Goal: Information Seeking & Learning: Find specific page/section

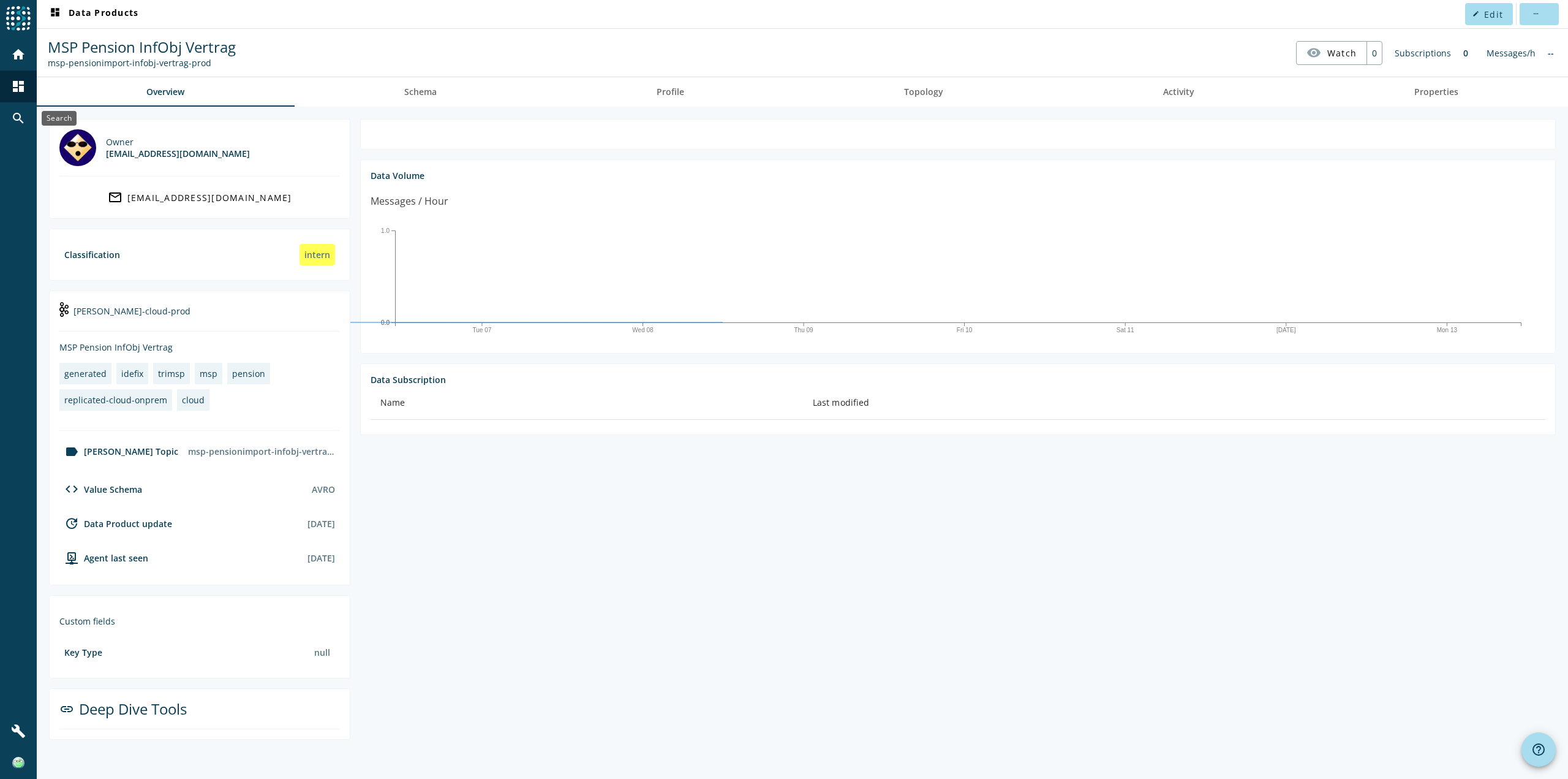
click at [19, 117] on mat-icon "search" at bounding box center [18, 118] width 15 height 15
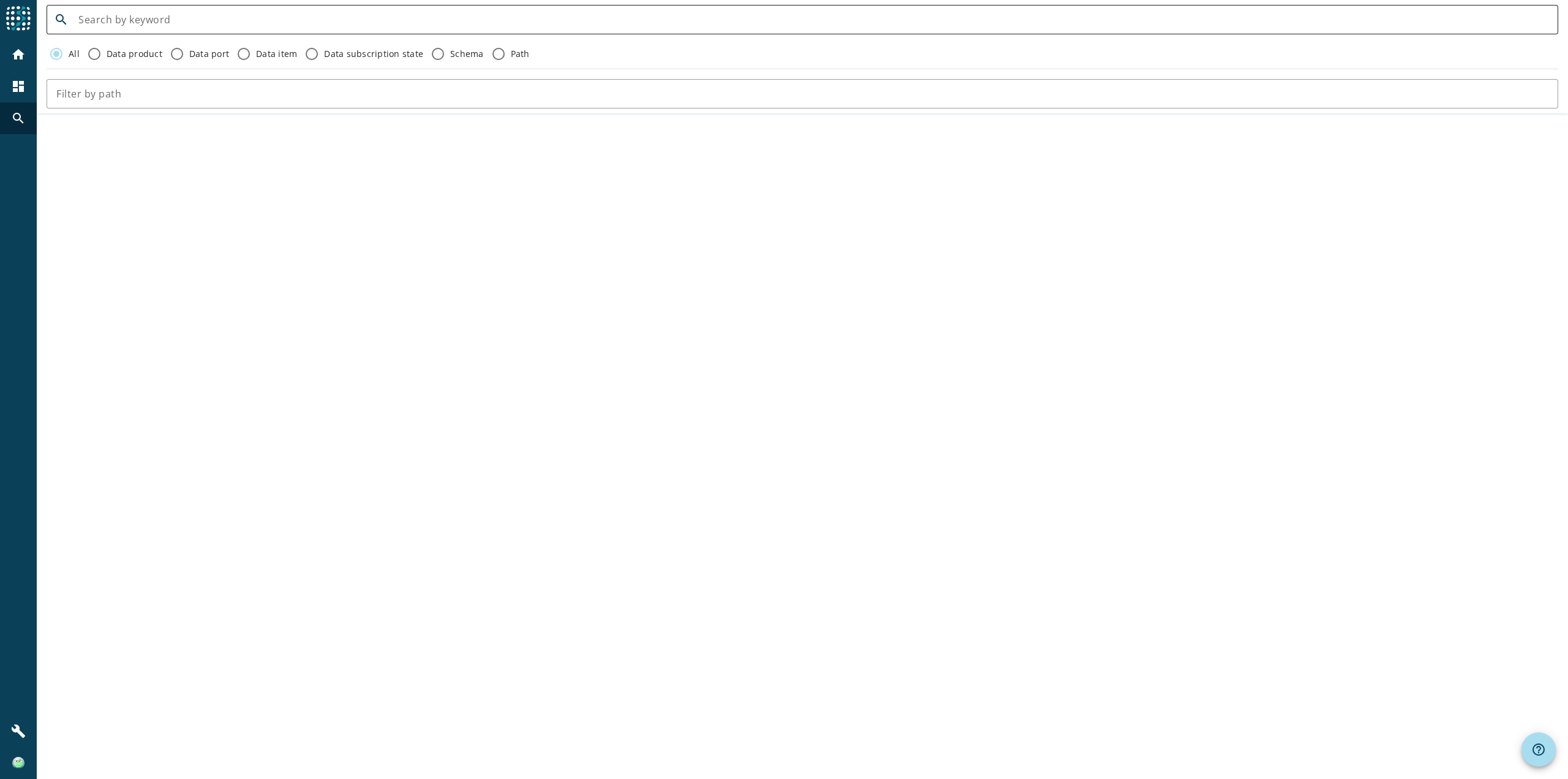
click at [136, 19] on div at bounding box center [814, 19] width 1470 height 30
click at [131, 23] on input at bounding box center [814, 19] width 1470 height 15
drag, startPoint x: 120, startPoint y: 27, endPoint x: 75, endPoint y: 25, distance: 45.0
click at [75, 25] on div "search msp" at bounding box center [797, 19] width 1502 height 30
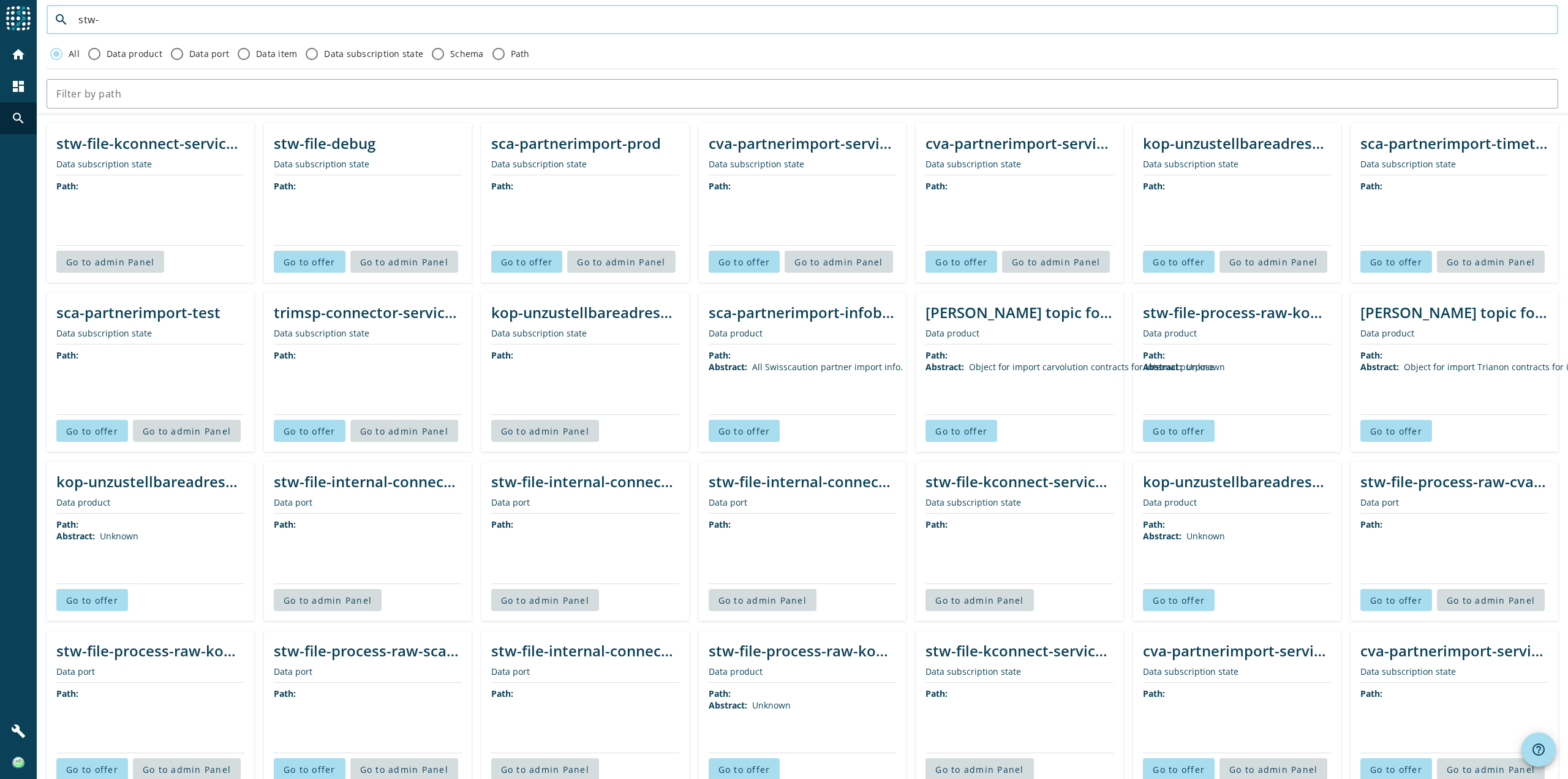
drag, startPoint x: 134, startPoint y: 28, endPoint x: 71, endPoint y: 27, distance: 63.0
click at [71, 27] on div "search stw-" at bounding box center [797, 19] width 1502 height 30
paste input "file-kconnect-service"
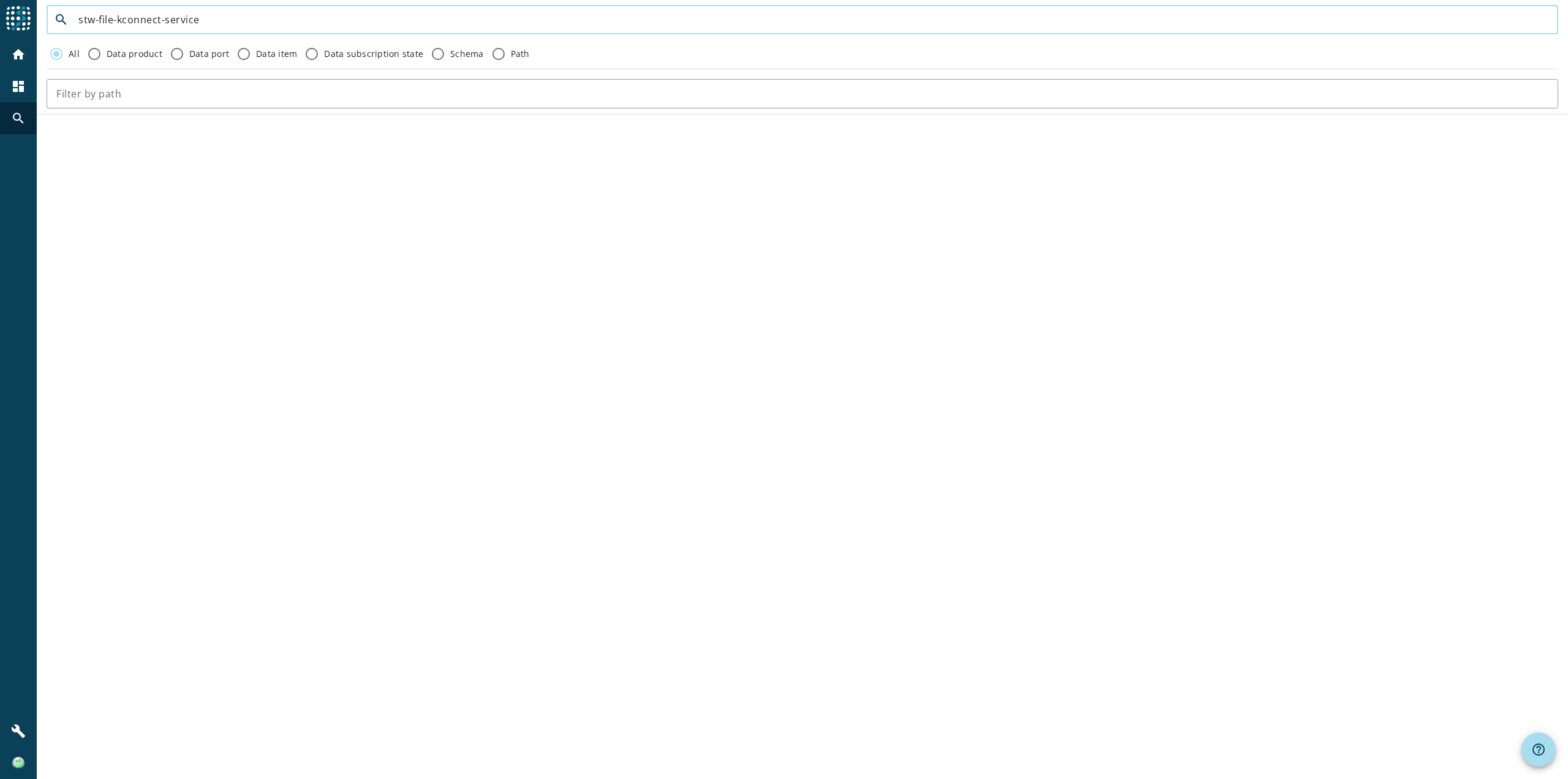
click at [313, 27] on input "stw-file-kconnect-service" at bounding box center [814, 19] width 1470 height 15
click at [123, 101] on input "text" at bounding box center [803, 93] width 1492 height 15
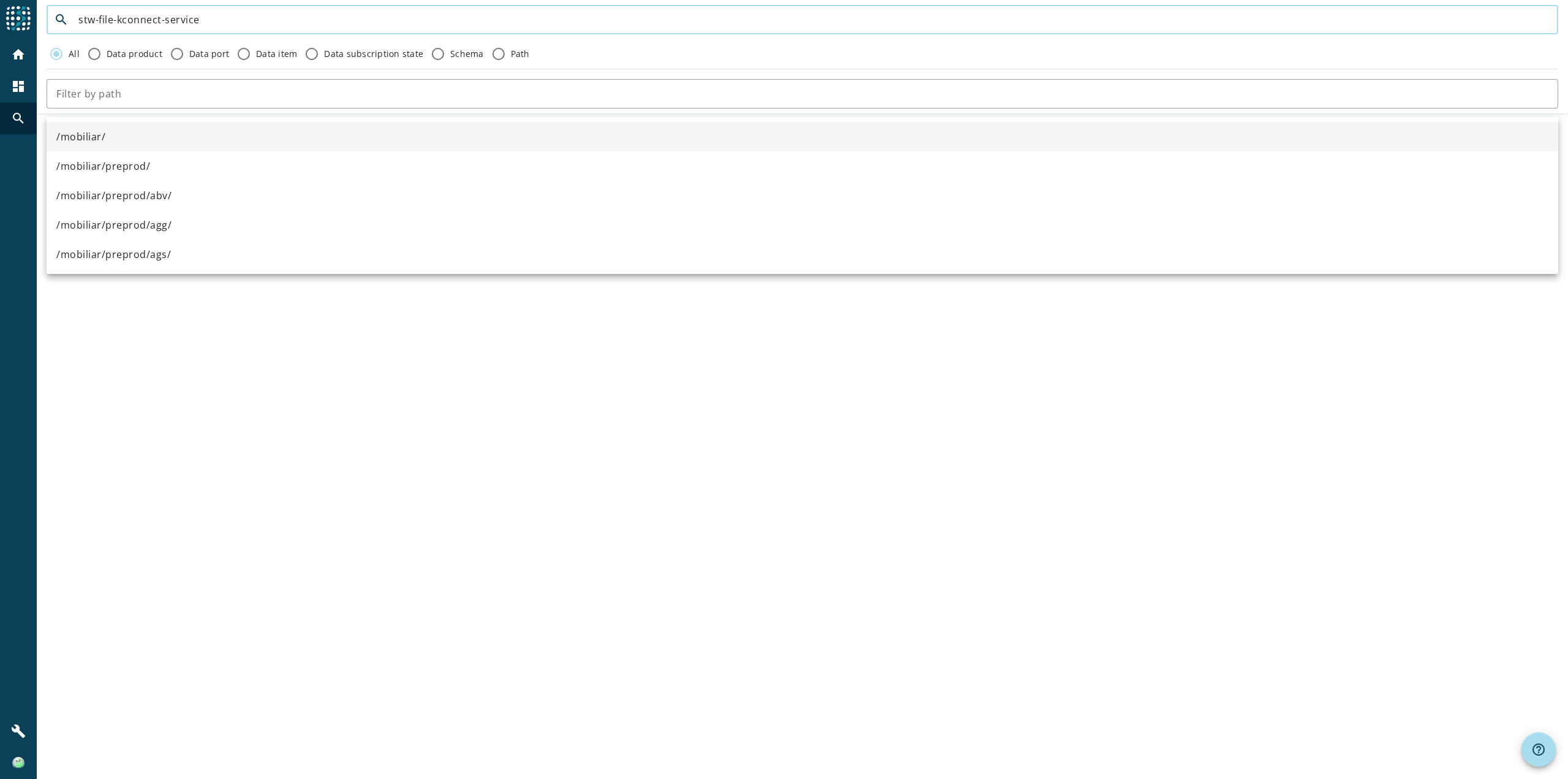
drag, startPoint x: 191, startPoint y: 25, endPoint x: 103, endPoint y: 27, distance: 88.0
click at [103, 27] on input "stw-file-kconnect-service" at bounding box center [814, 19] width 1470 height 15
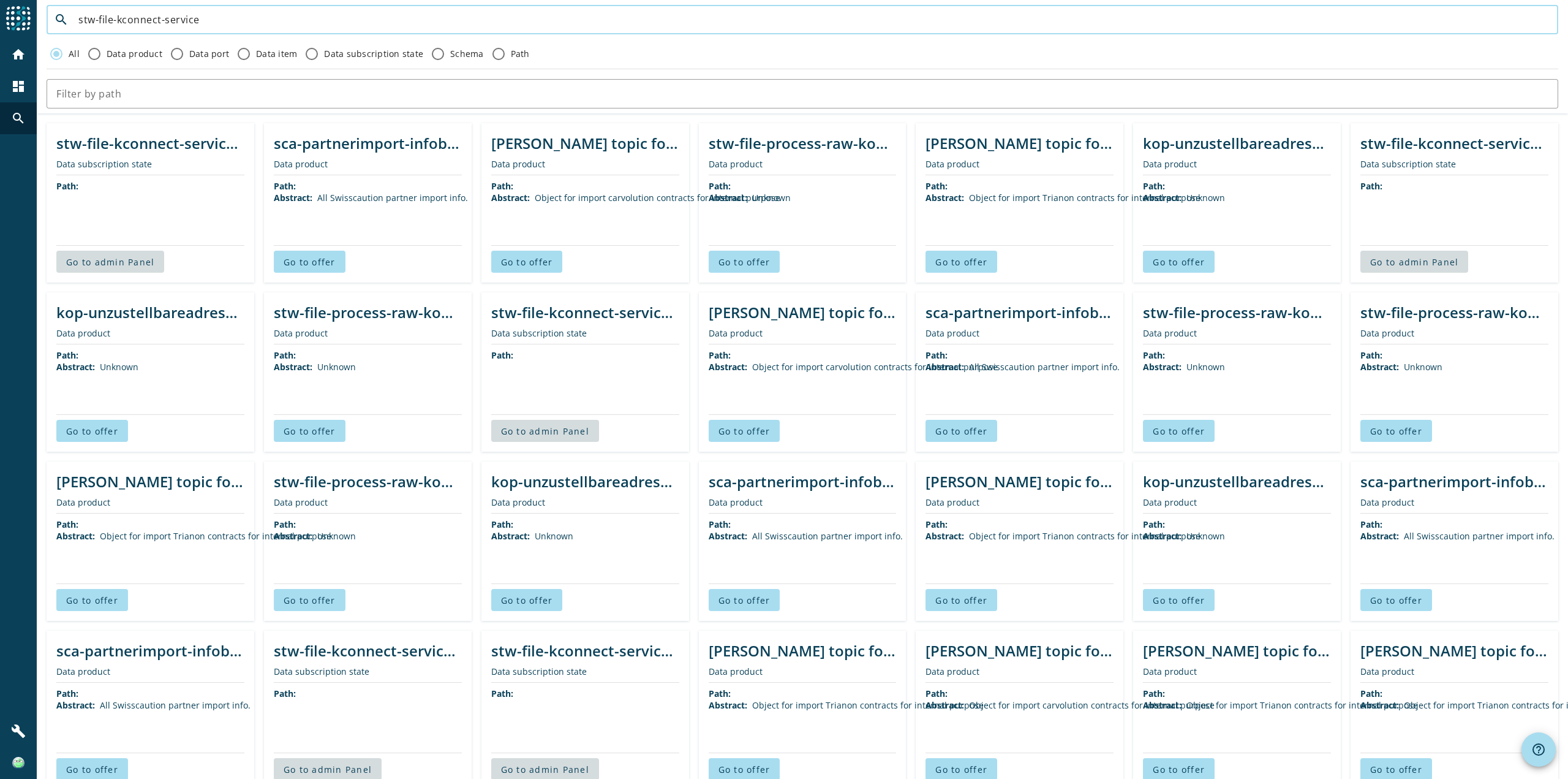
click at [176, 34] on div "stw-file-kconnect-service" at bounding box center [814, 19] width 1470 height 30
click at [117, 27] on input "stw-file-kconnect-service" at bounding box center [814, 19] width 1470 height 15
drag, startPoint x: 251, startPoint y: 26, endPoint x: 93, endPoint y: 32, distance: 158.1
click at [93, 27] on input "stw-file-kconnect-service" at bounding box center [814, 19] width 1470 height 15
click at [219, 34] on div "stw-file-kconnect-service" at bounding box center [814, 19] width 1470 height 30
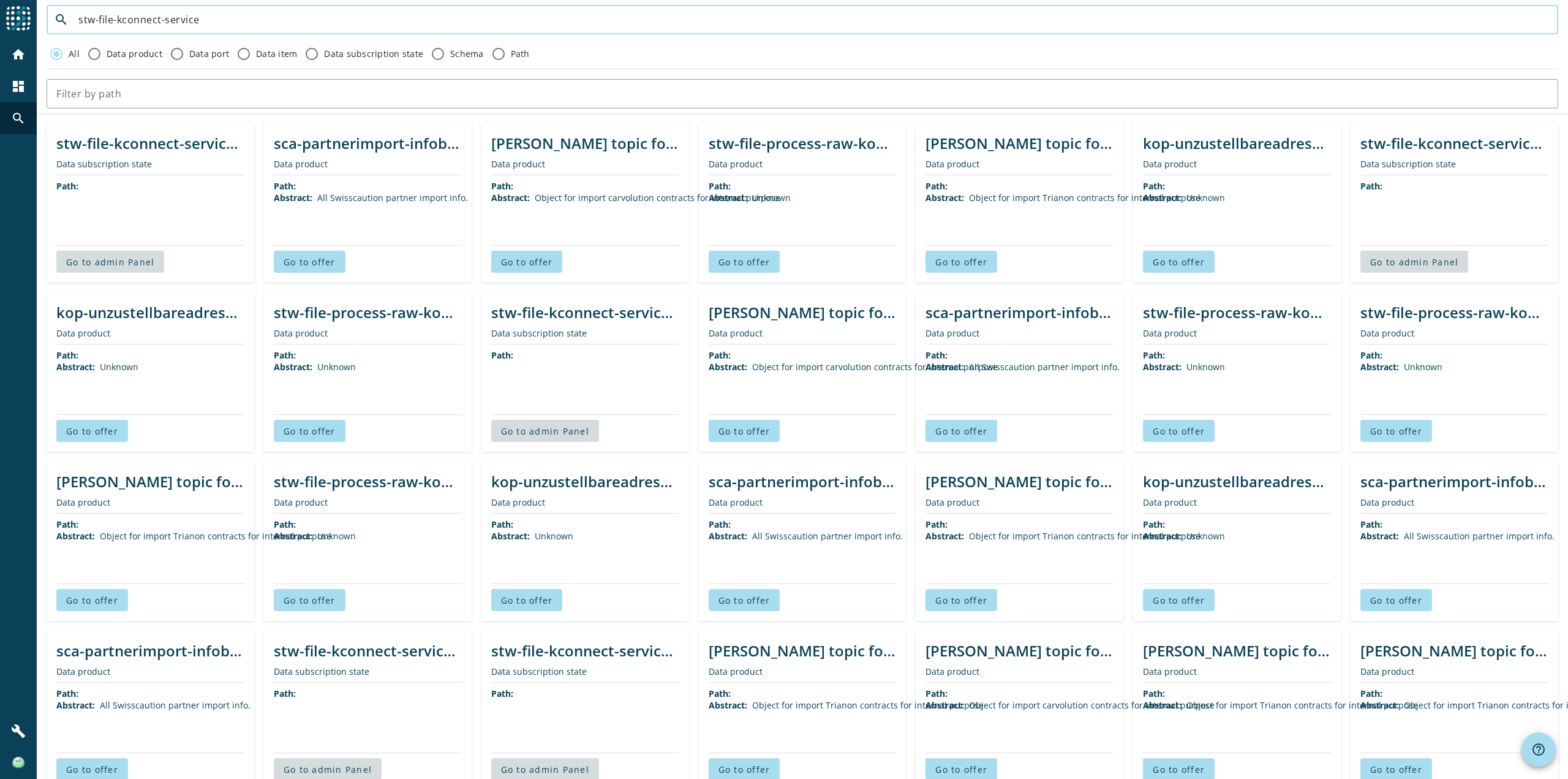
click at [196, 27] on input "stw-file-kconnect-service" at bounding box center [814, 19] width 1470 height 15
click at [210, 27] on input "stw-file-kconnect-service" at bounding box center [814, 19] width 1470 height 15
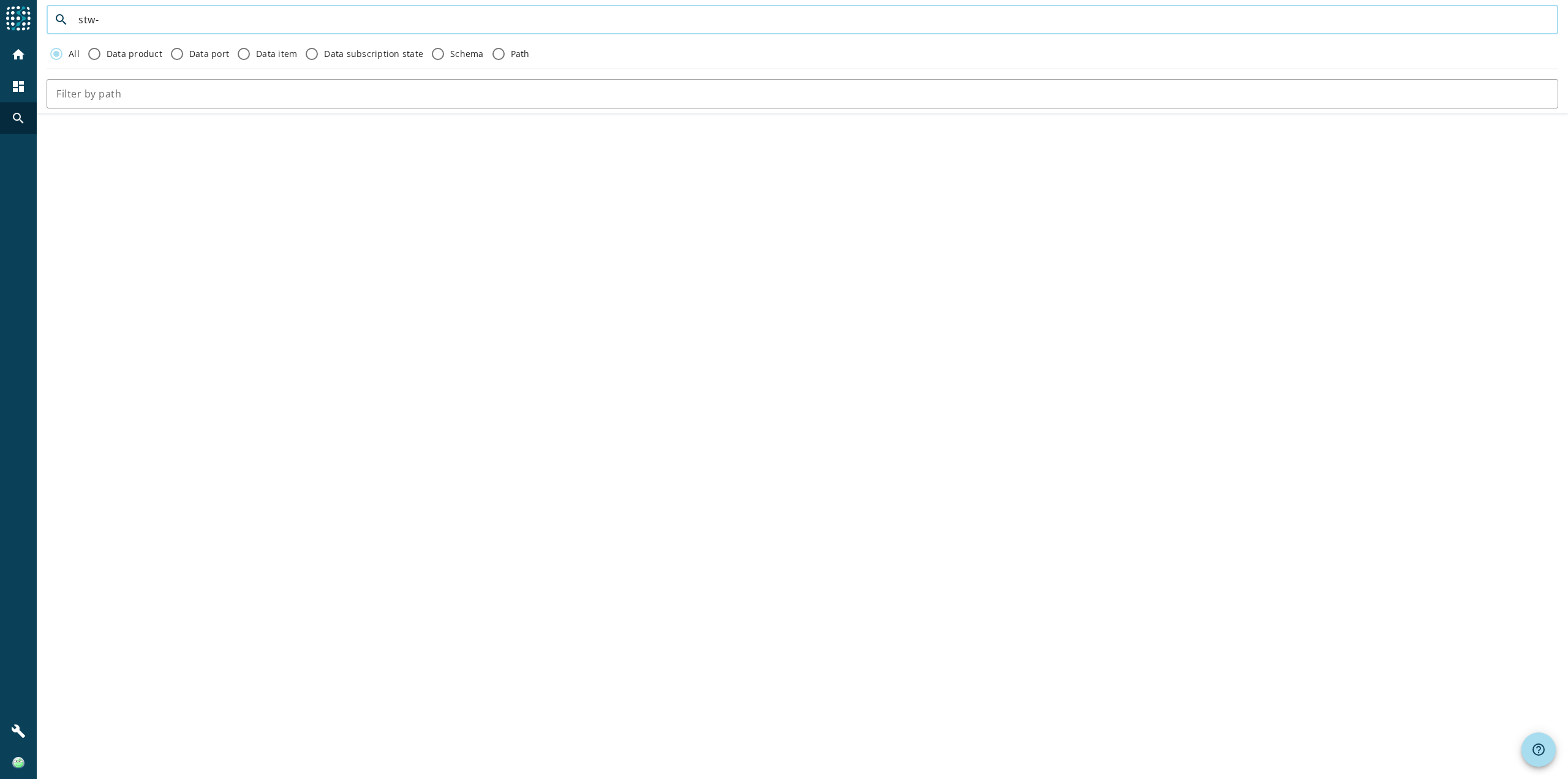
type input "stw-"
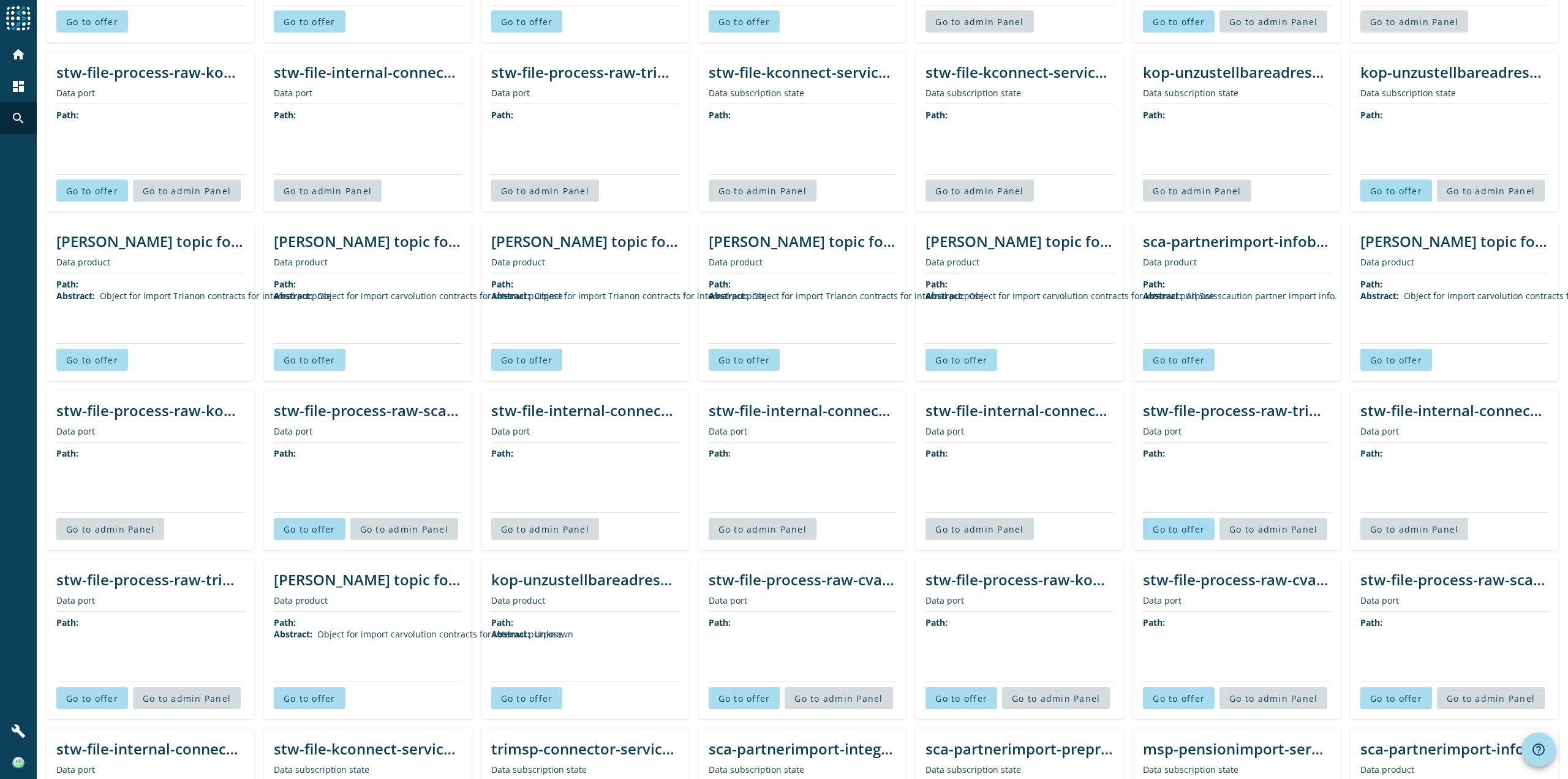
scroll to position [1654, 0]
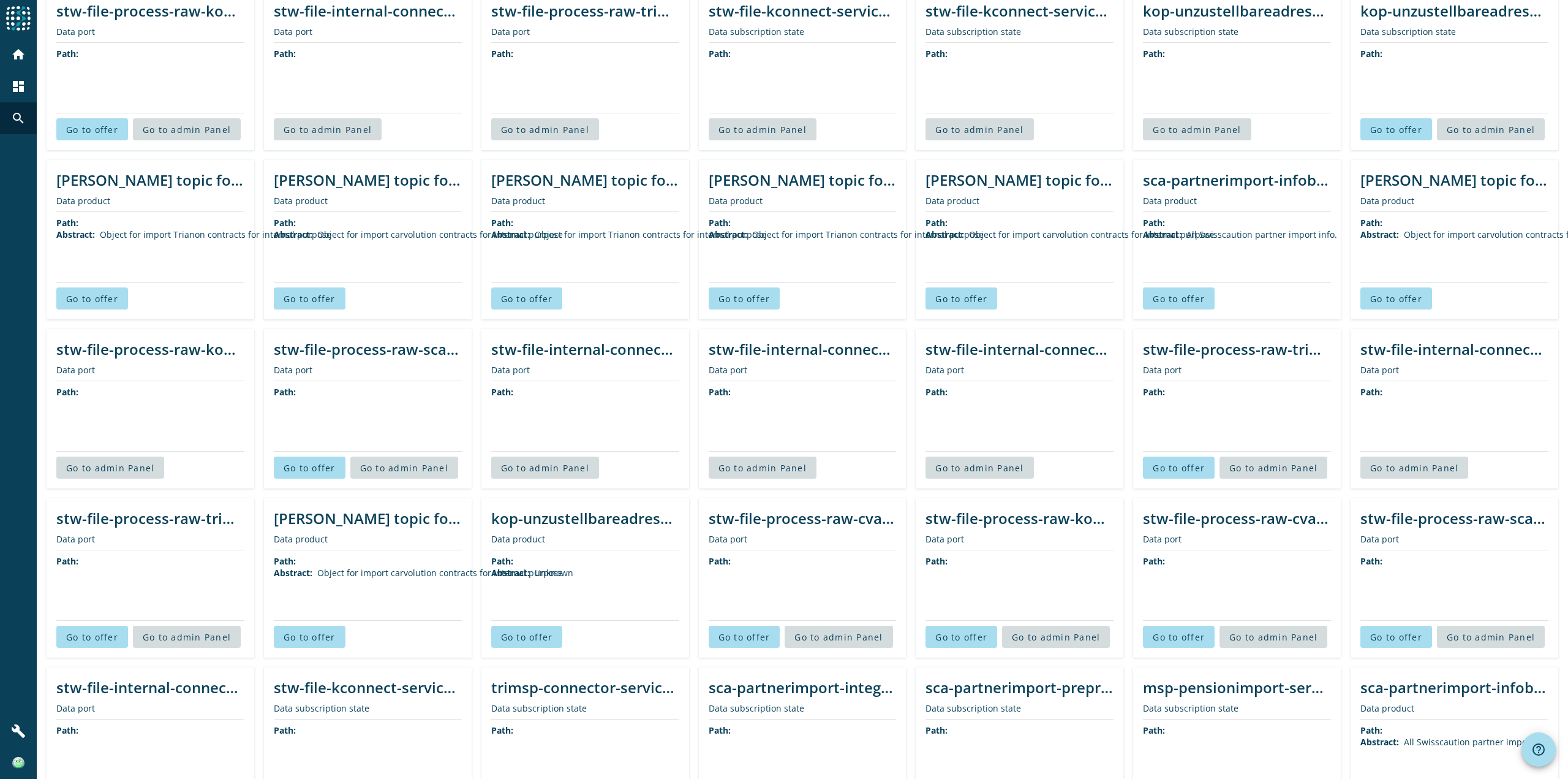
click at [181, 529] on div "stw-file-process-raw-trimsp-vertrag-preprod" at bounding box center [151, 518] width 188 height 20
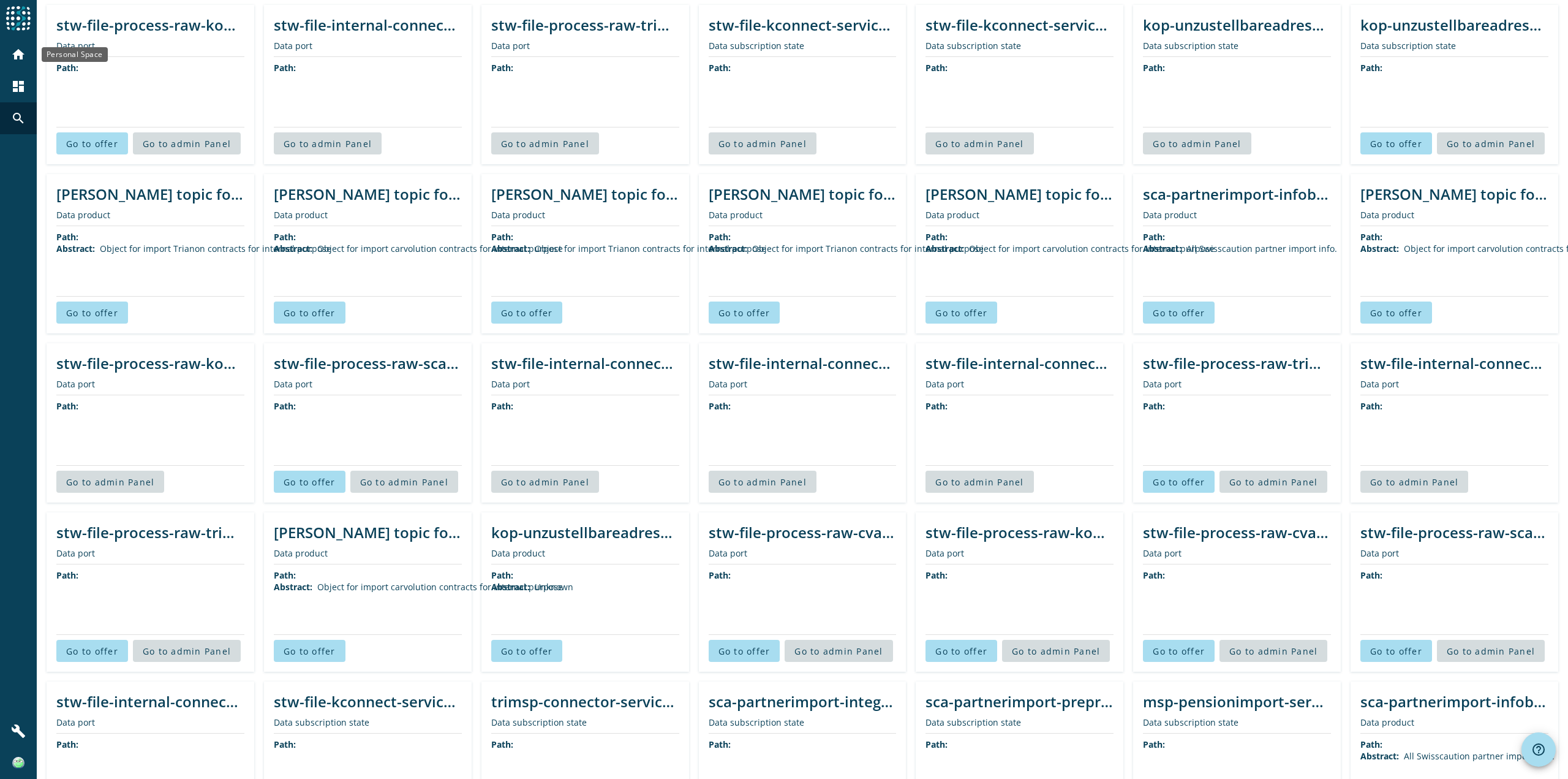
click at [16, 53] on mat-icon "home" at bounding box center [18, 54] width 15 height 15
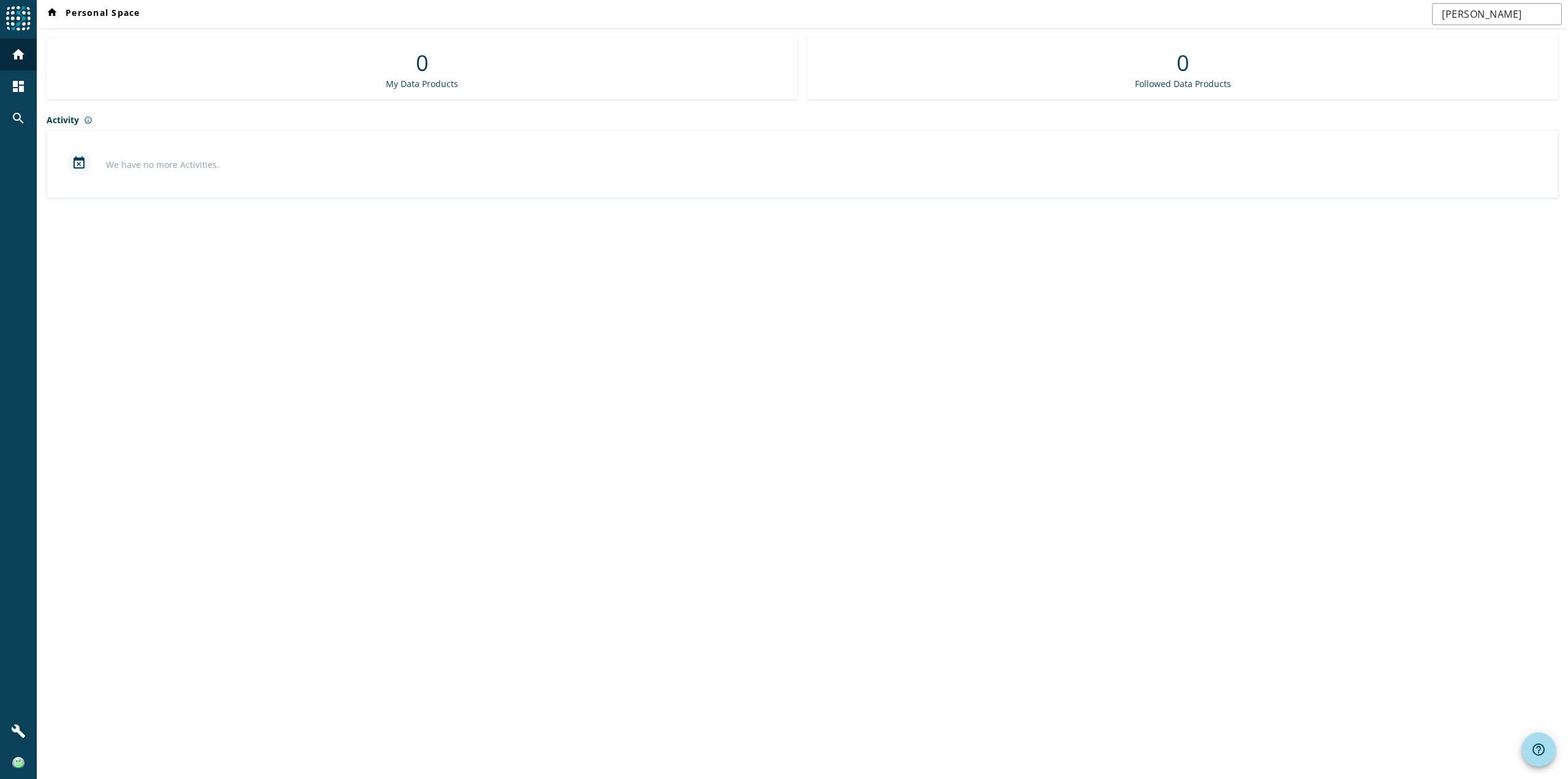
click at [26, 17] on img at bounding box center [19, 19] width 25 height 25
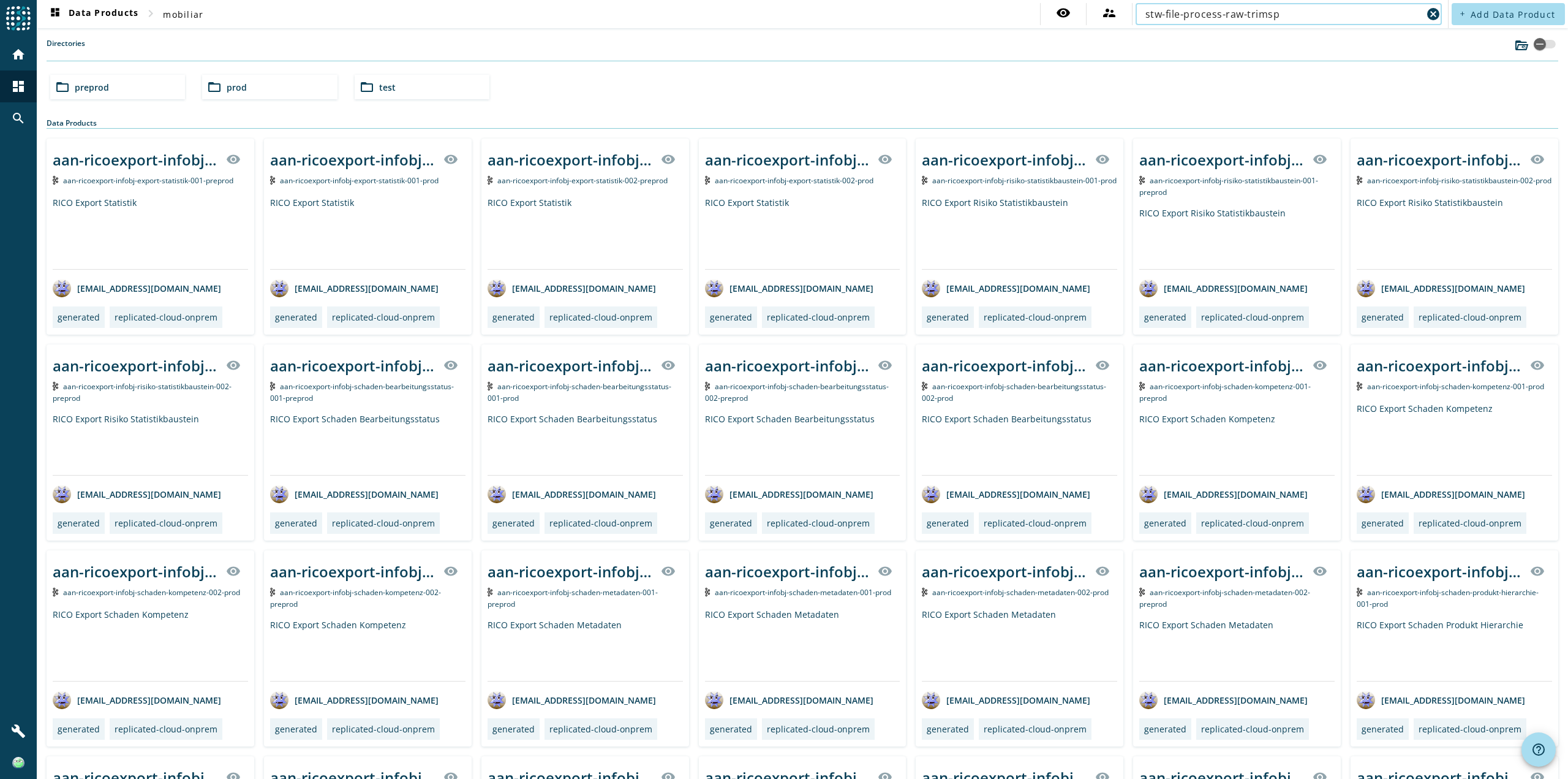
type input "stw-file-process-raw-trimsp"
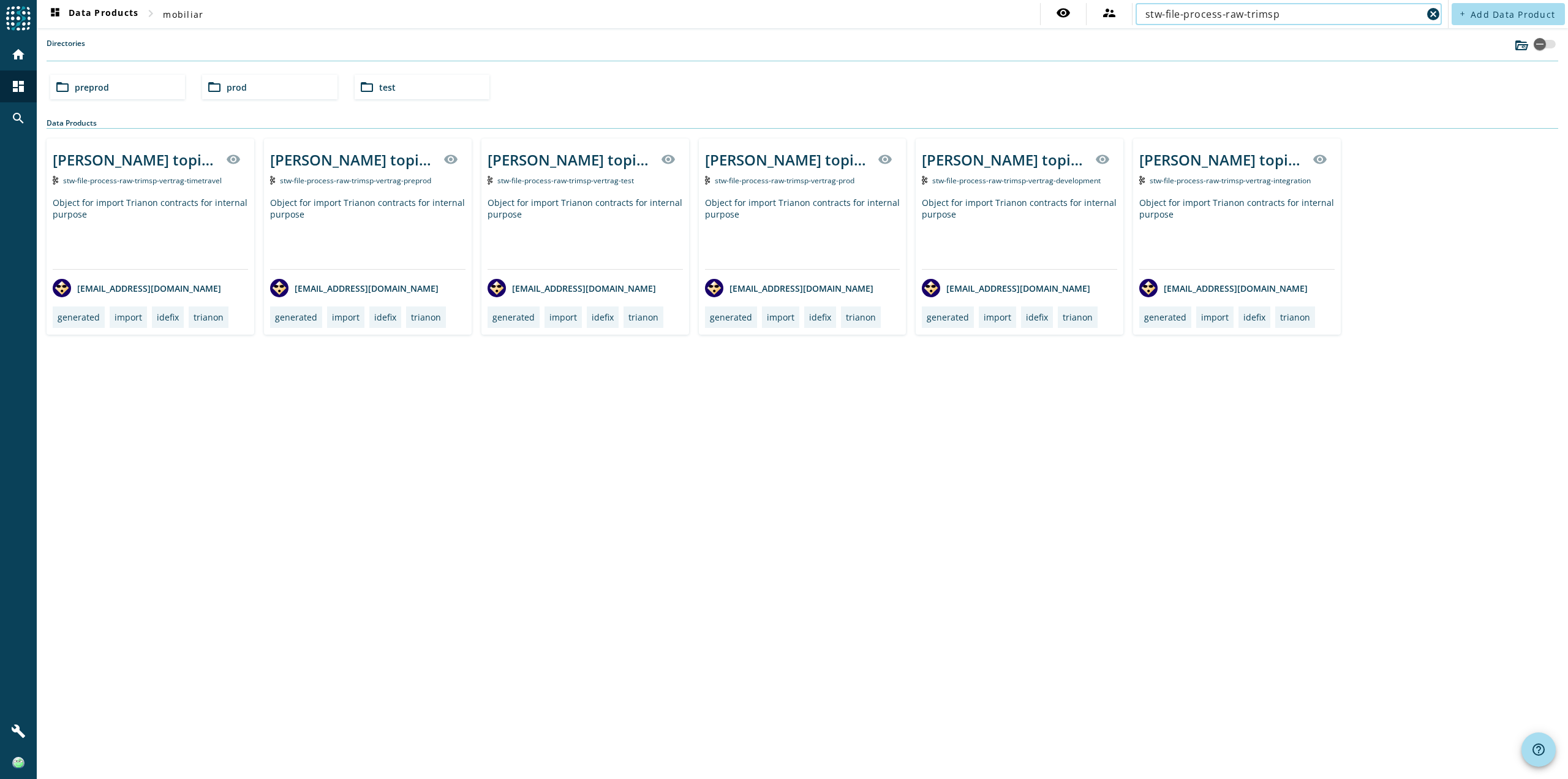
click at [414, 186] on div "stw-file-process-raw-trimsp-vertrag-preprod" at bounding box center [368, 180] width 195 height 13
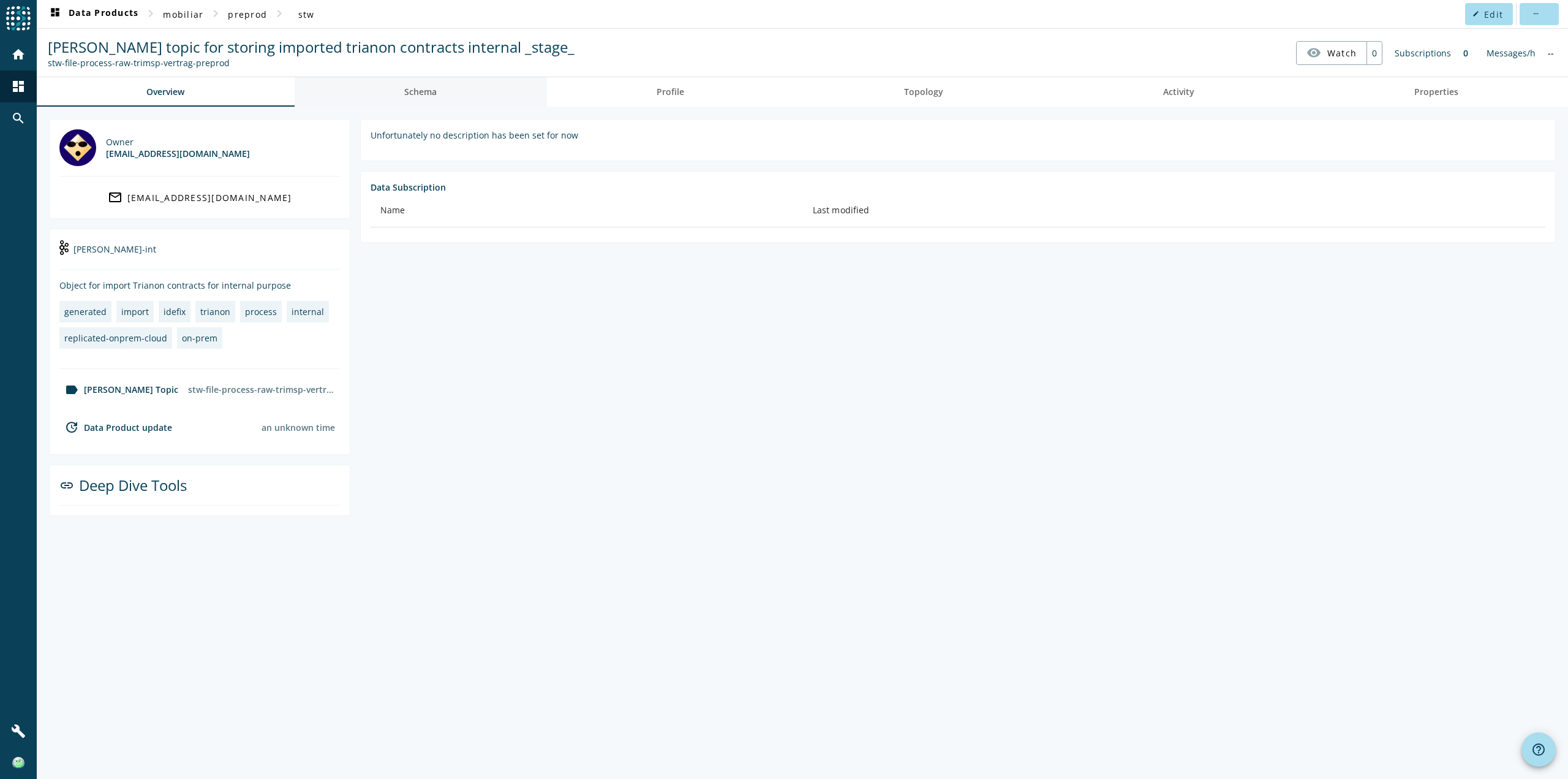
click at [422, 99] on span "Schema" at bounding box center [420, 92] width 33 height 30
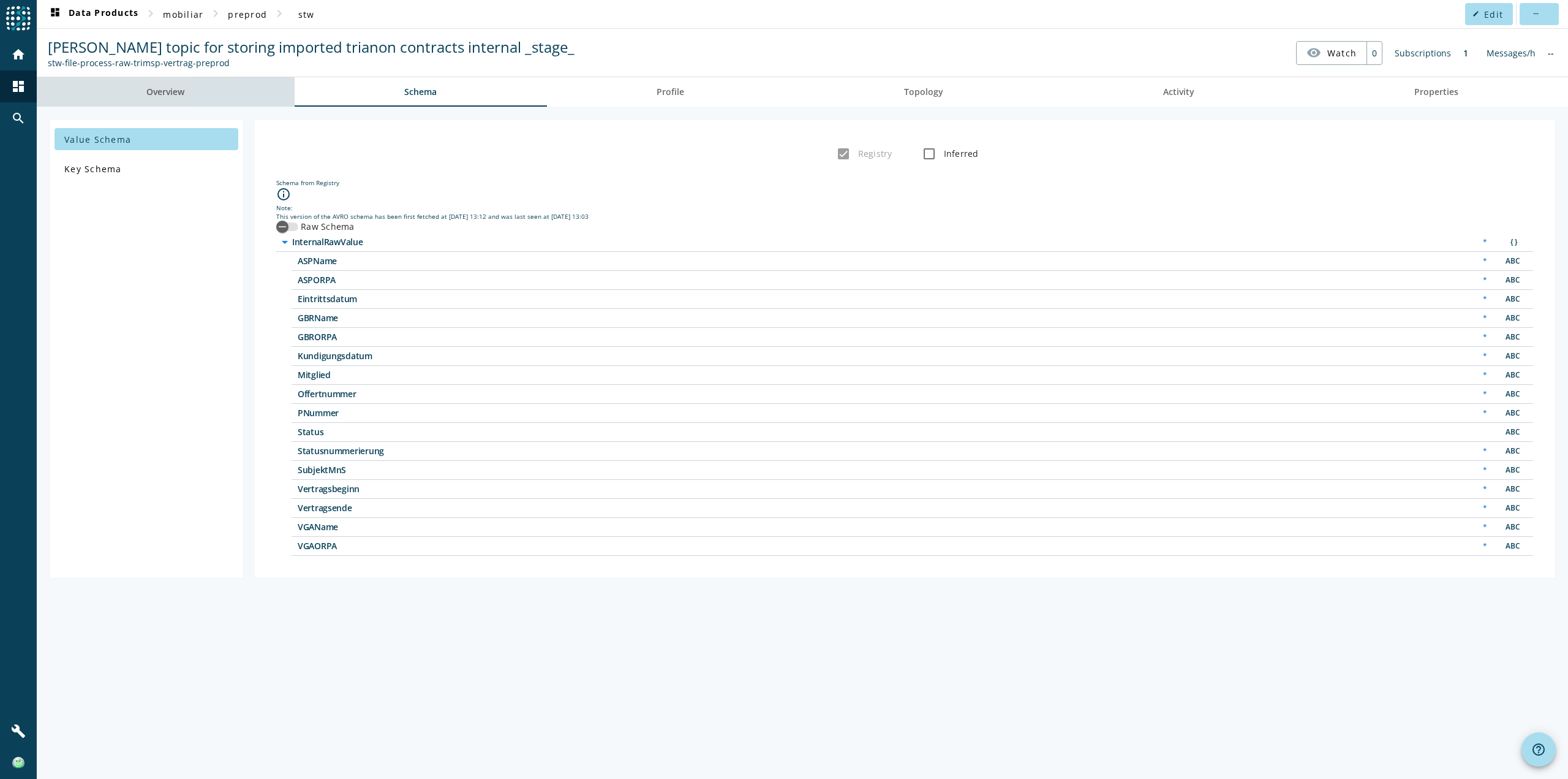
click at [230, 93] on link "Overview" at bounding box center [166, 92] width 258 height 30
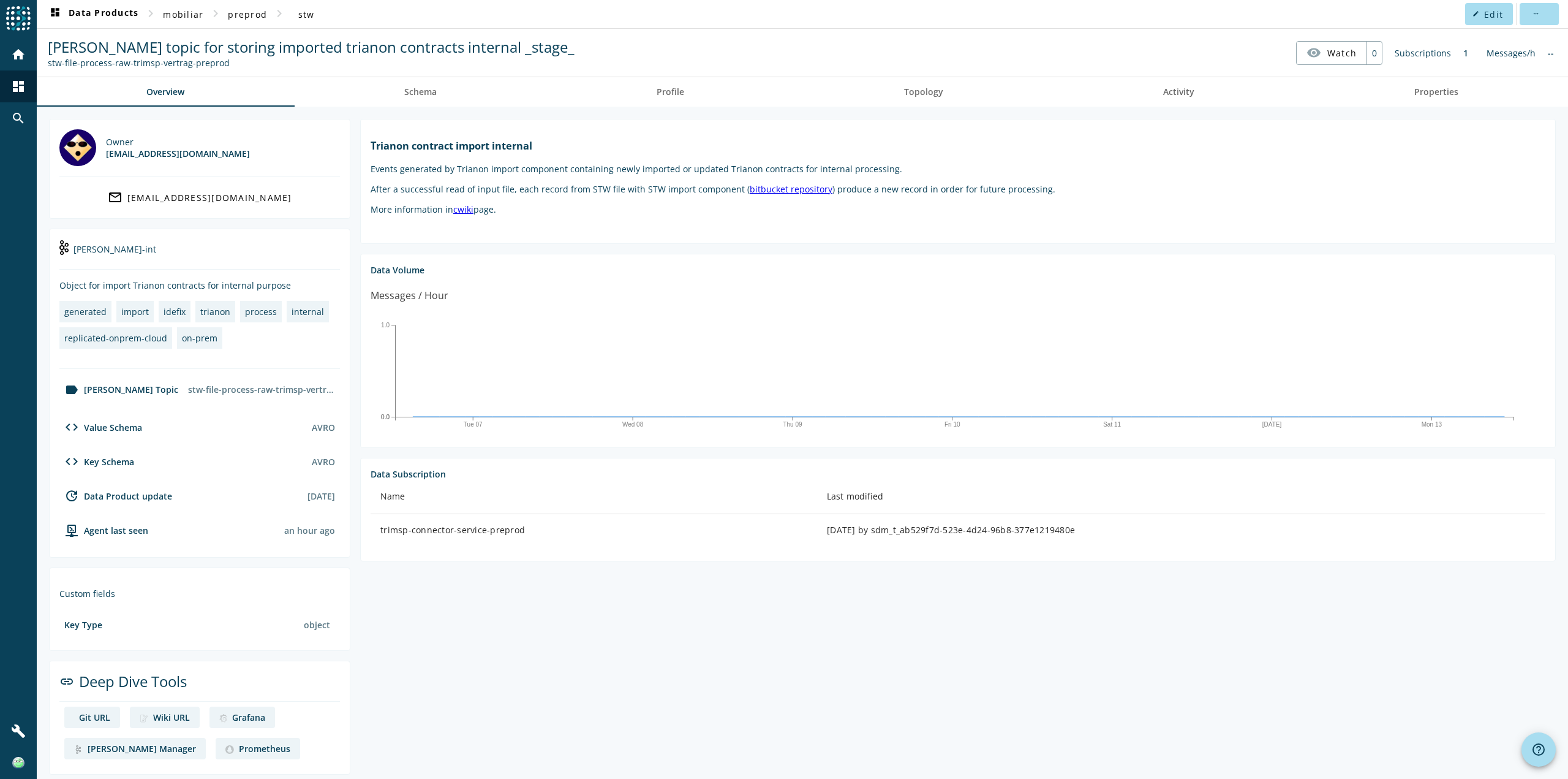
scroll to position [8, 0]
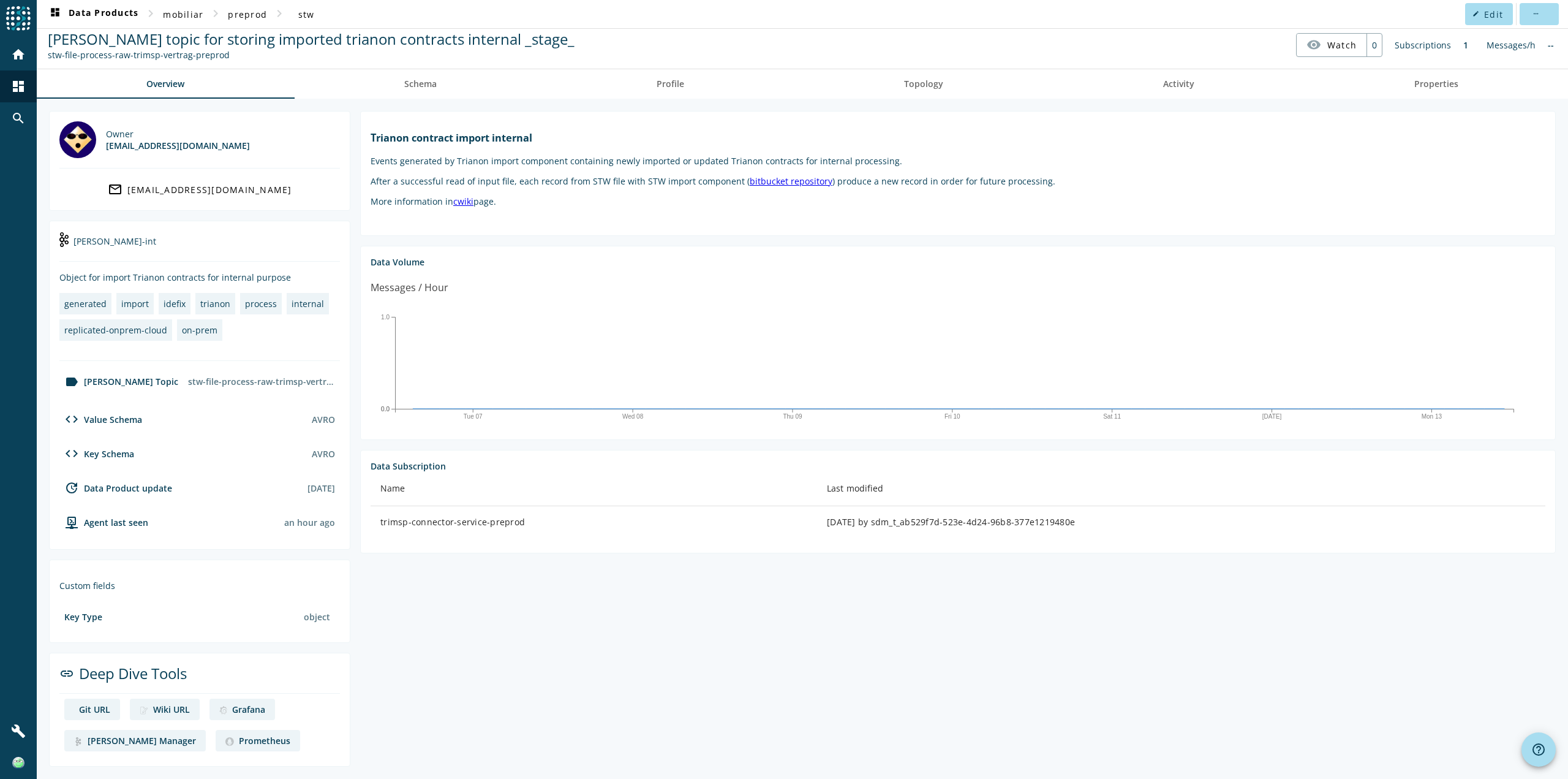
drag, startPoint x: 47, startPoint y: 57, endPoint x: 225, endPoint y: 56, distance: 178.0
click at [225, 56] on div "[PERSON_NAME] topic for storing imported trianon contracts internal _stage_ stw…" at bounding box center [312, 44] width 533 height 32
click at [550, 62] on nav "[PERSON_NAME] topic for storing imported trianon contracts internal _stage_ stw…" at bounding box center [803, 44] width 1521 height 38
click at [238, 714] on div "Grafana" at bounding box center [249, 709] width 33 height 12
